Goal: Task Accomplishment & Management: Manage account settings

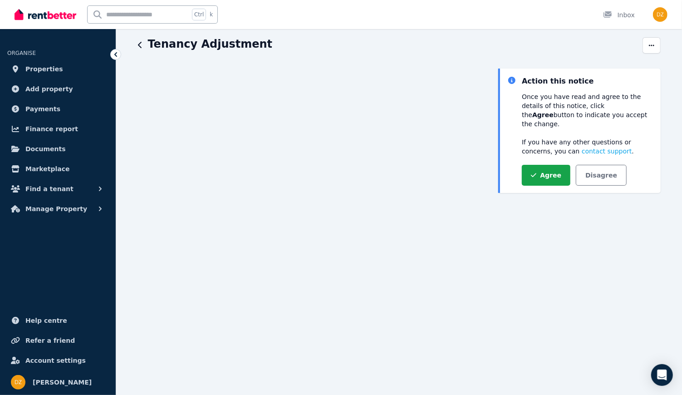
scroll to position [50, 0]
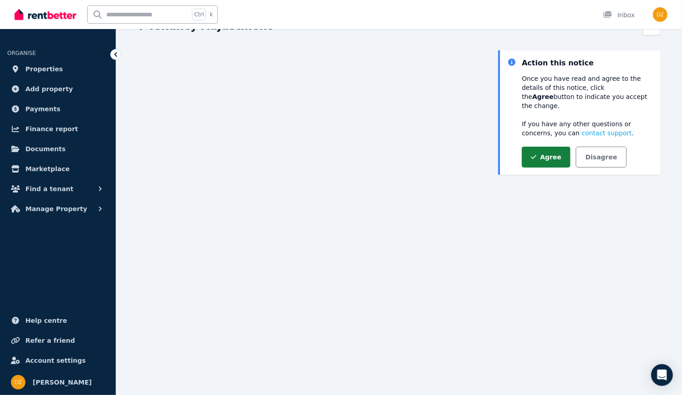
click at [536, 154] on icon "button" at bounding box center [533, 157] width 5 height 6
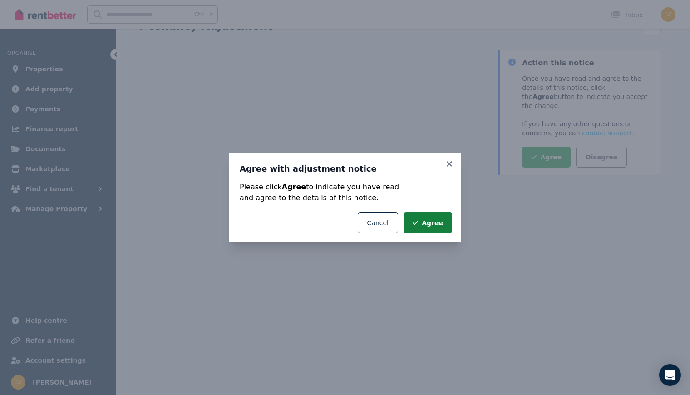
click at [419, 218] on button "Agree" at bounding box center [427, 222] width 49 height 21
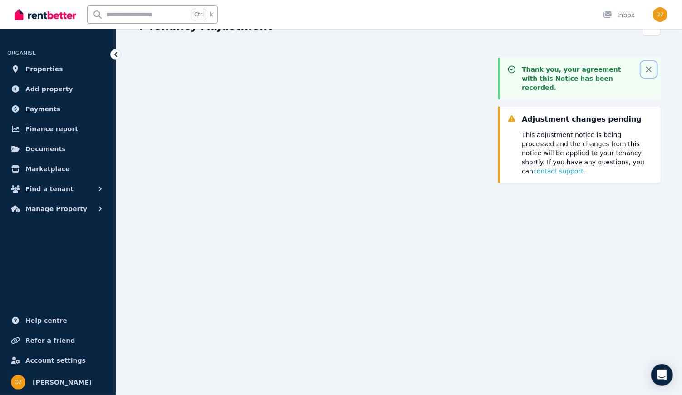
click at [651, 69] on icon "button" at bounding box center [648, 69] width 9 height 9
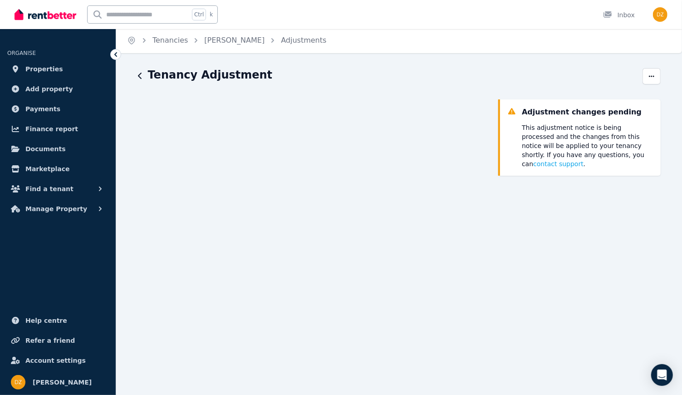
scroll to position [0, 0]
click at [645, 80] on span "button" at bounding box center [652, 77] width 18 height 16
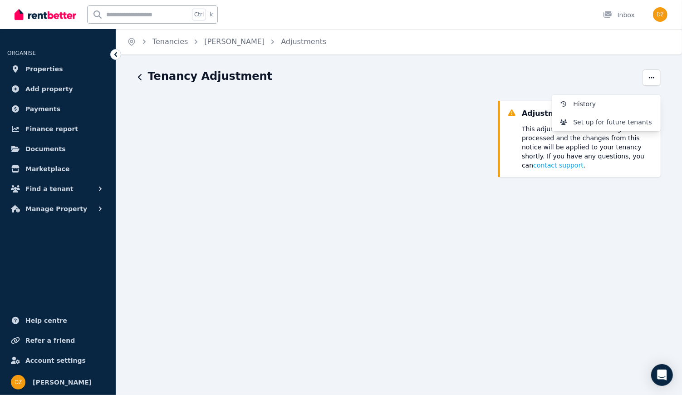
click at [462, 84] on div "Tenancy Adjustment" at bounding box center [387, 77] width 499 height 17
